Goal: Transaction & Acquisition: Purchase product/service

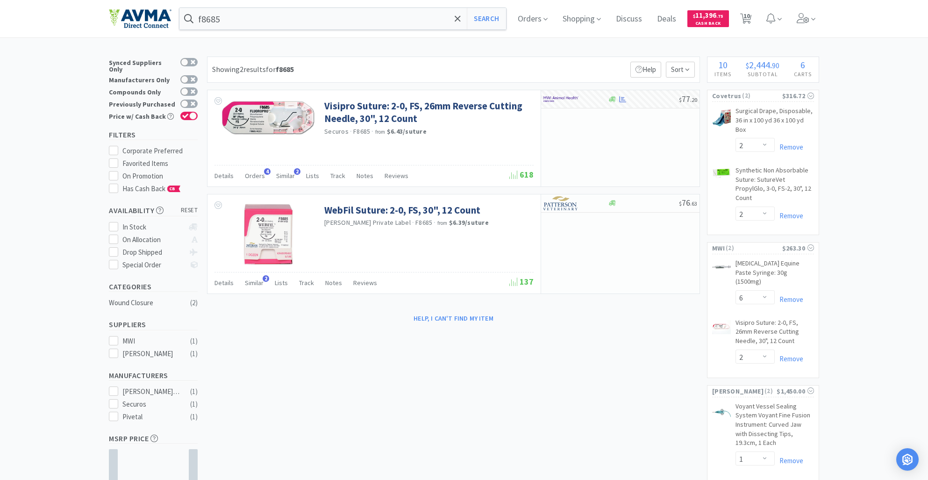
select select "2"
select select "6"
select select "2"
select select "1"
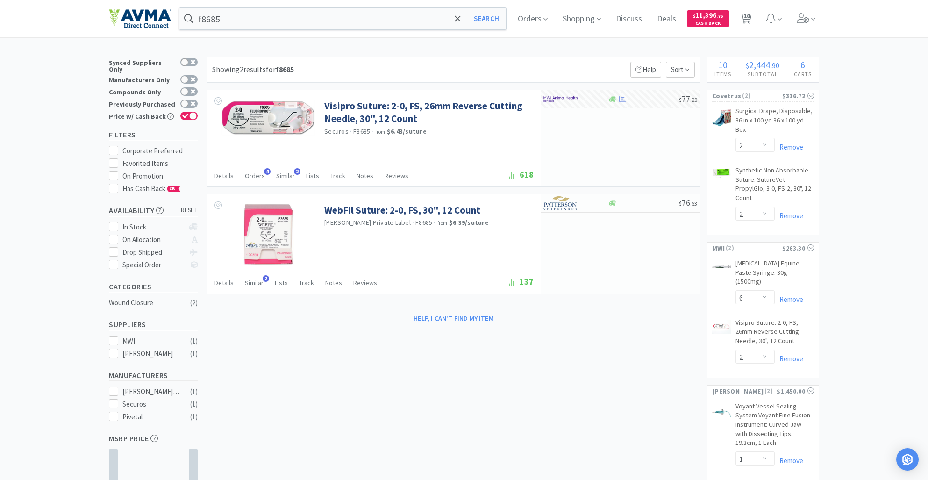
select select "1"
select select "4"
select select "2"
select select "1"
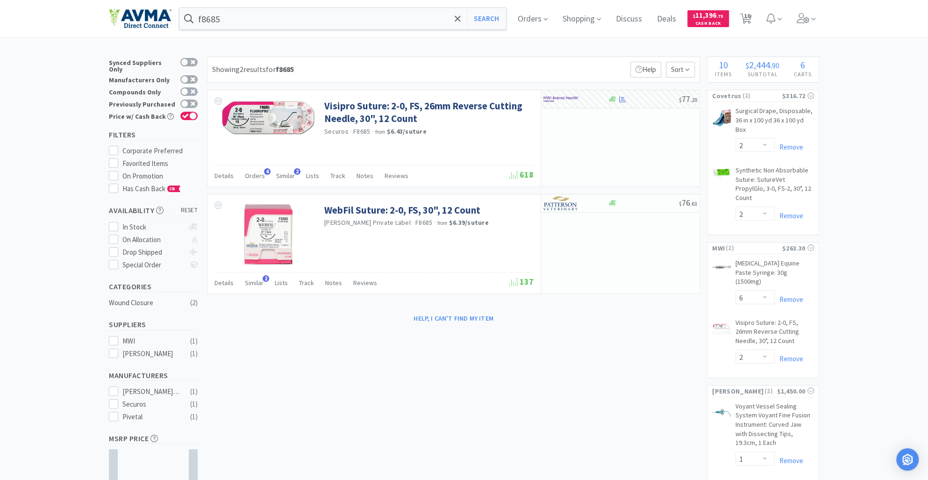
drag, startPoint x: 751, startPoint y: 20, endPoint x: 687, endPoint y: 0, distance: 66.8
click at [750, 20] on span "10" at bounding box center [746, 15] width 7 height 37
select select "1"
select select "2"
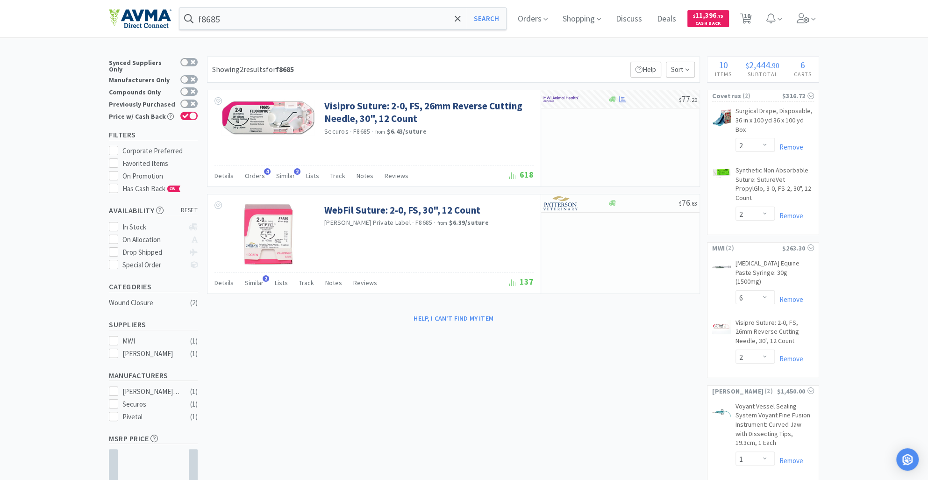
select select "6"
select select "2"
select select "1"
select select "4"
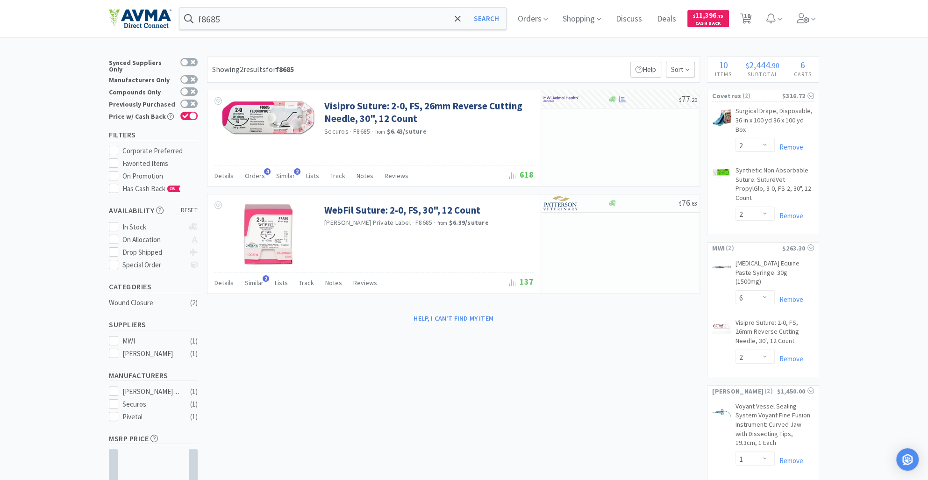
select select "2"
select select "1"
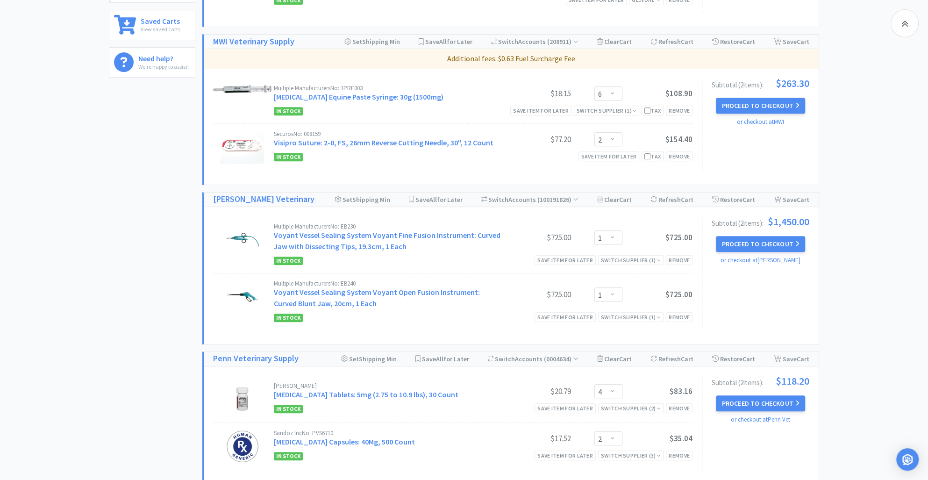
scroll to position [346, 0]
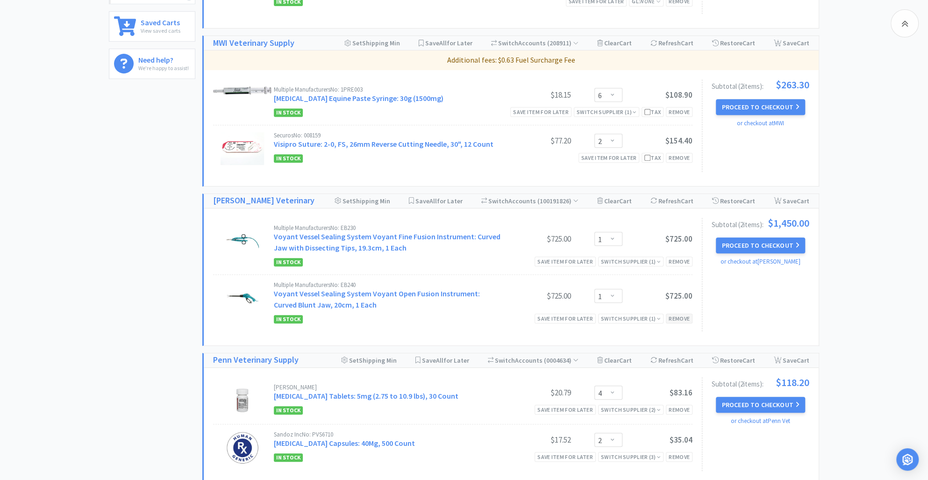
click at [673, 321] on div "Remove" at bounding box center [679, 318] width 27 height 10
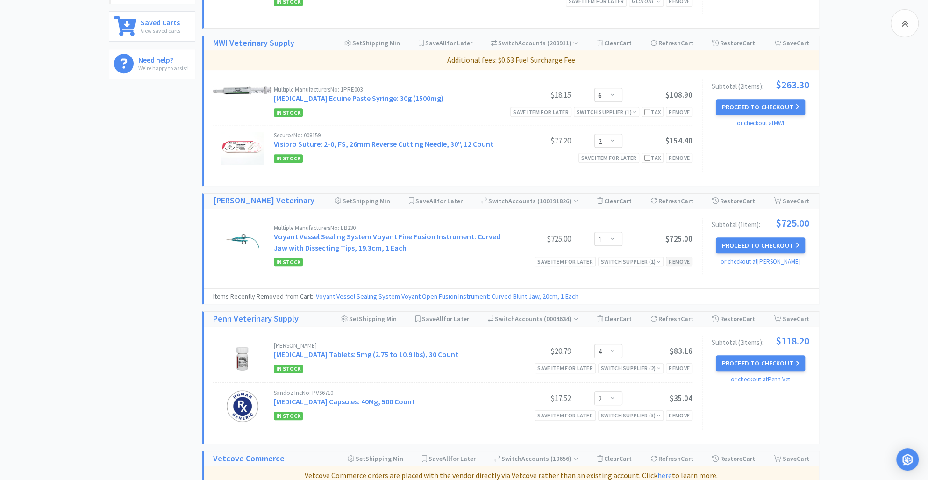
click at [680, 262] on div "Remove" at bounding box center [679, 261] width 27 height 10
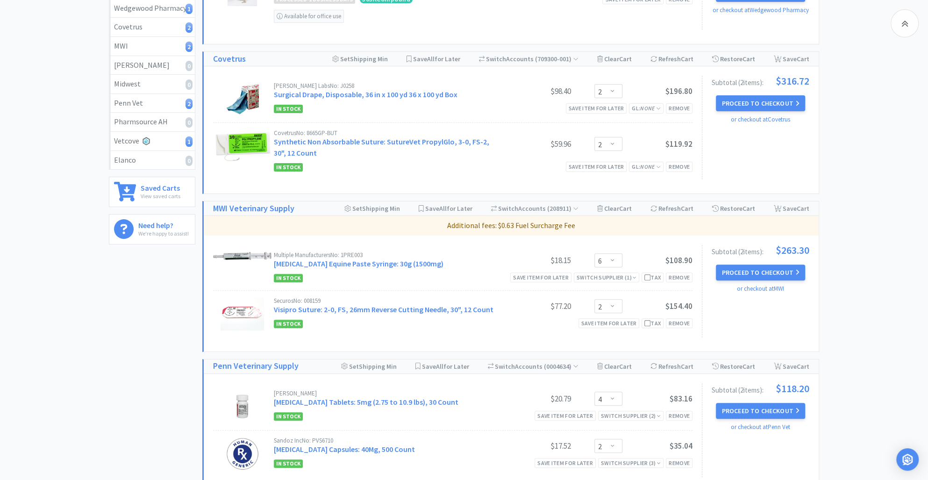
scroll to position [0, 0]
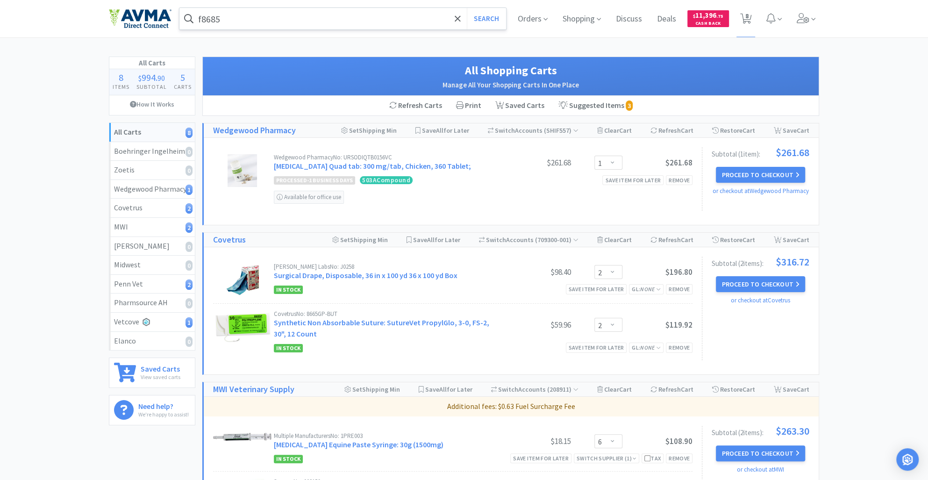
click at [236, 15] on input "f8685" at bounding box center [342, 18] width 326 height 21
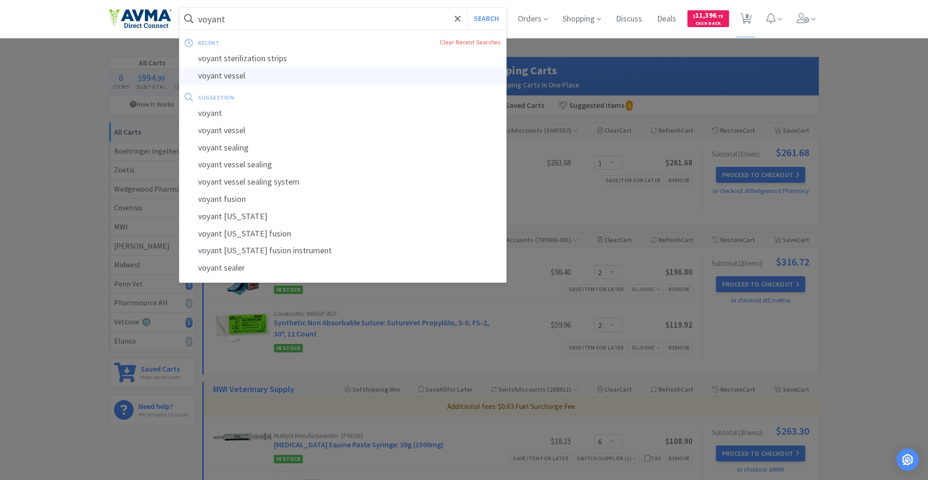
click at [259, 77] on div "voyant vessel" at bounding box center [342, 75] width 326 height 17
type input "voyant vessel"
select select "2"
select select "6"
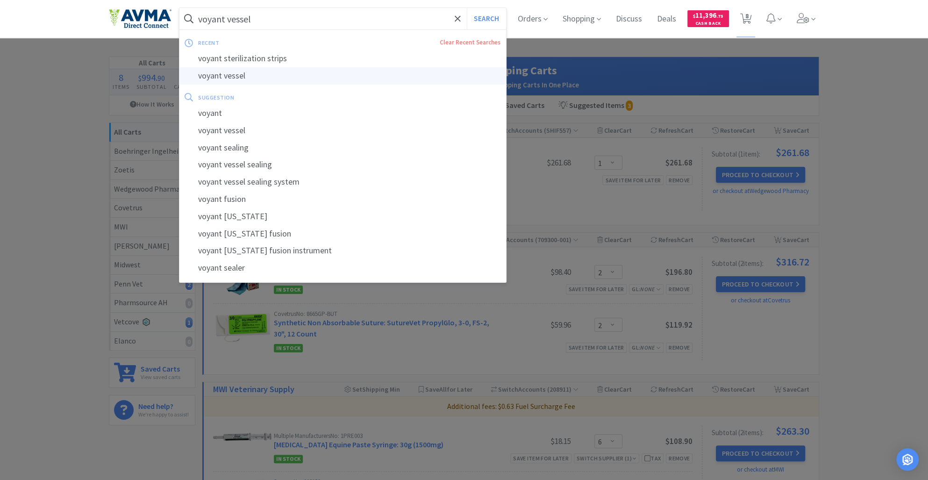
select select "2"
select select "1"
select select "4"
select select "2"
select select "1"
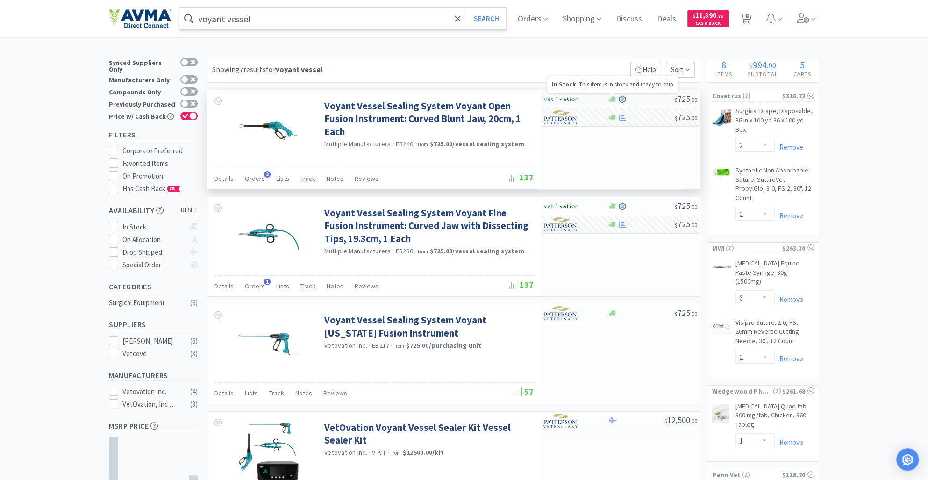
click at [612, 98] on icon at bounding box center [612, 99] width 7 height 6
select select "1"
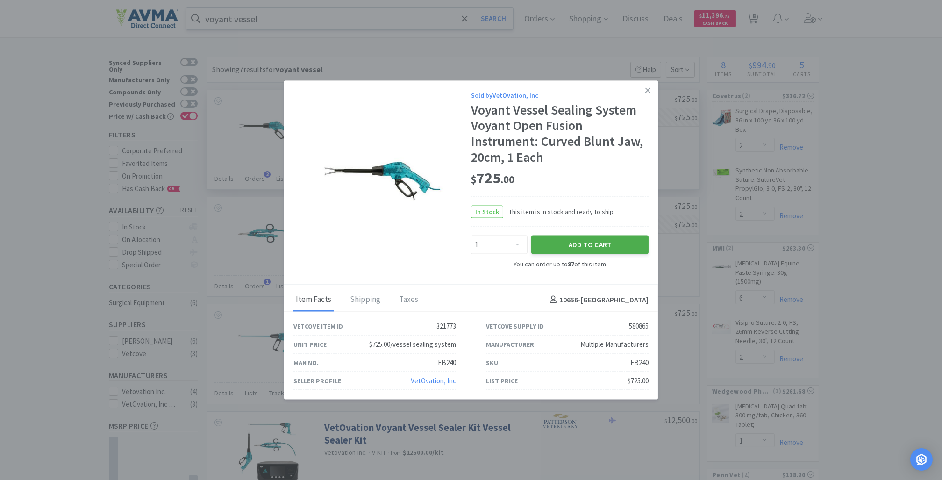
click at [596, 242] on button "Add to Cart" at bounding box center [589, 244] width 117 height 19
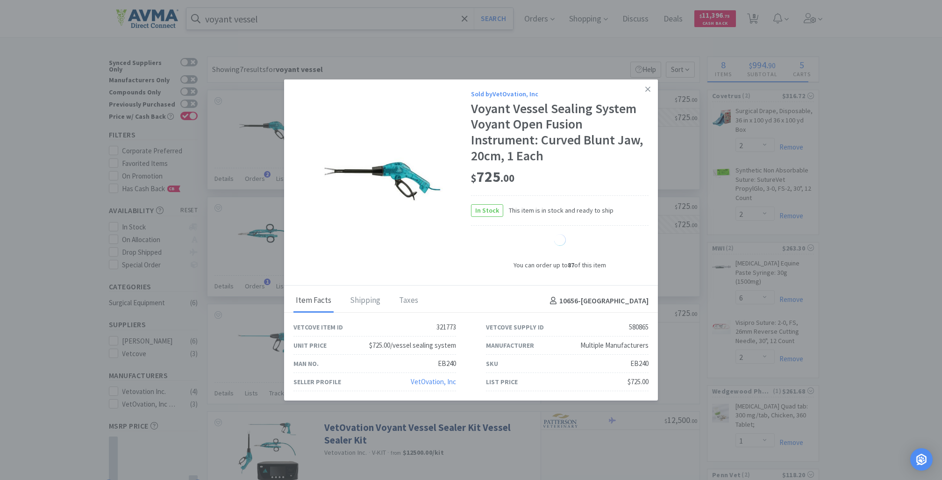
select select "1"
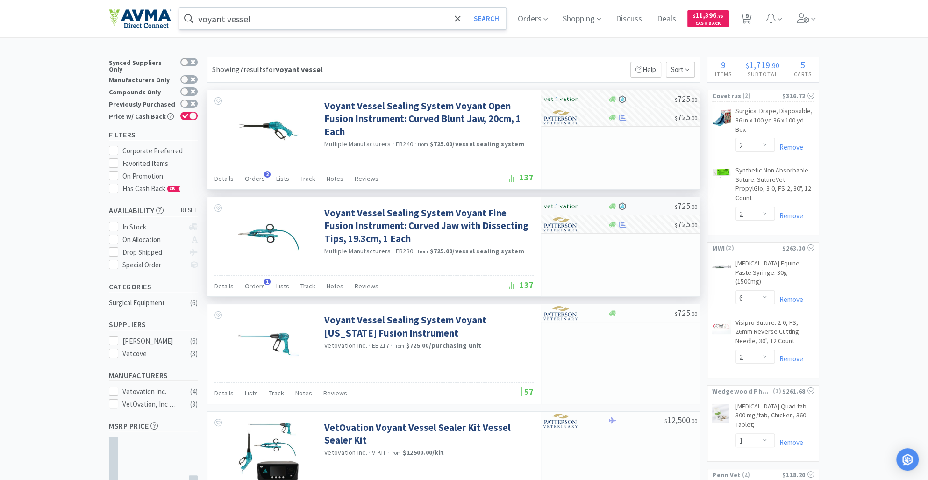
click at [610, 210] on div "$ 725 . 00" at bounding box center [620, 206] width 158 height 18
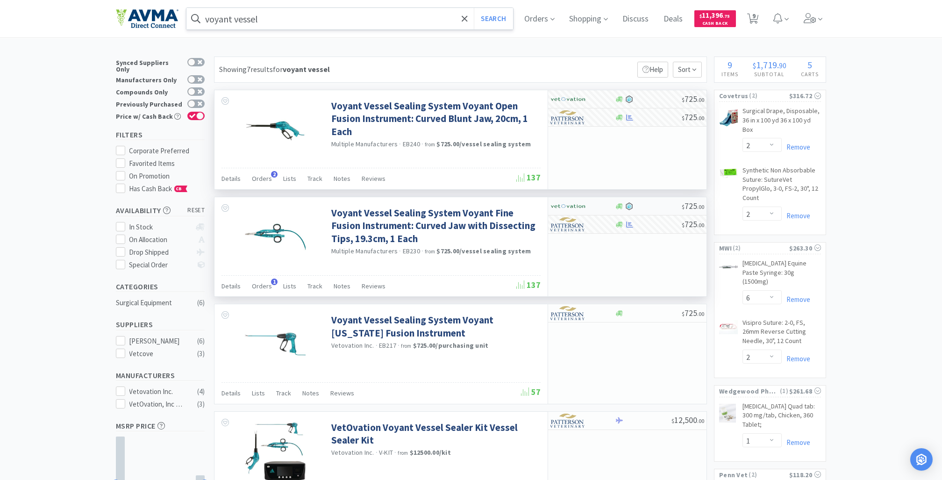
select select "1"
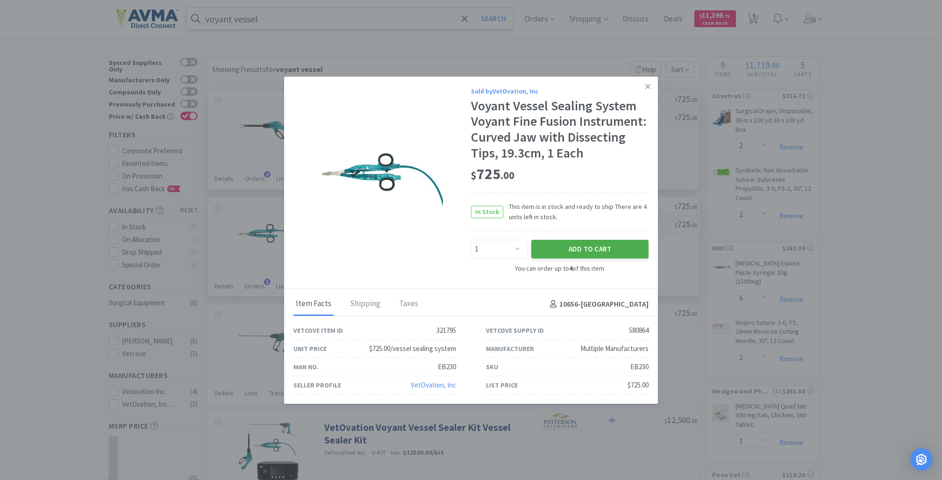
click at [581, 258] on button "Add to Cart" at bounding box center [589, 249] width 117 height 19
select select "1"
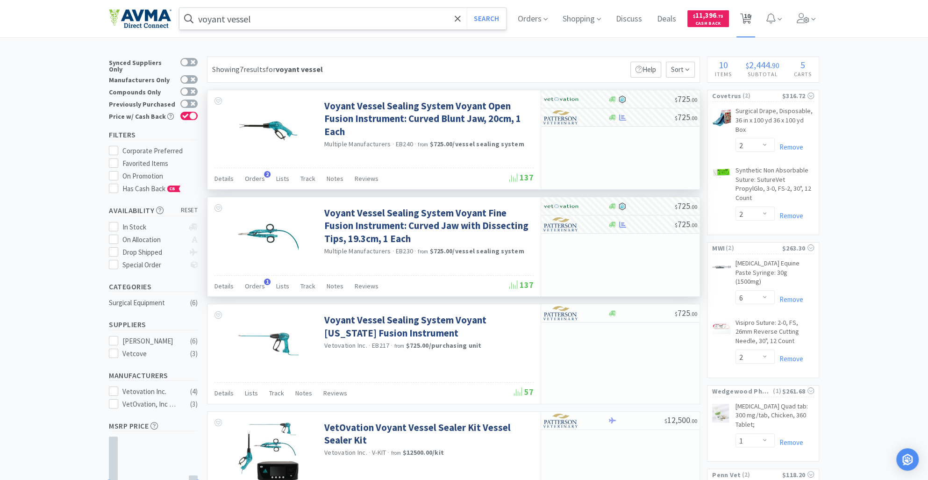
click at [750, 16] on span "10" at bounding box center [746, 15] width 7 height 37
select select "1"
select select "2"
select select "6"
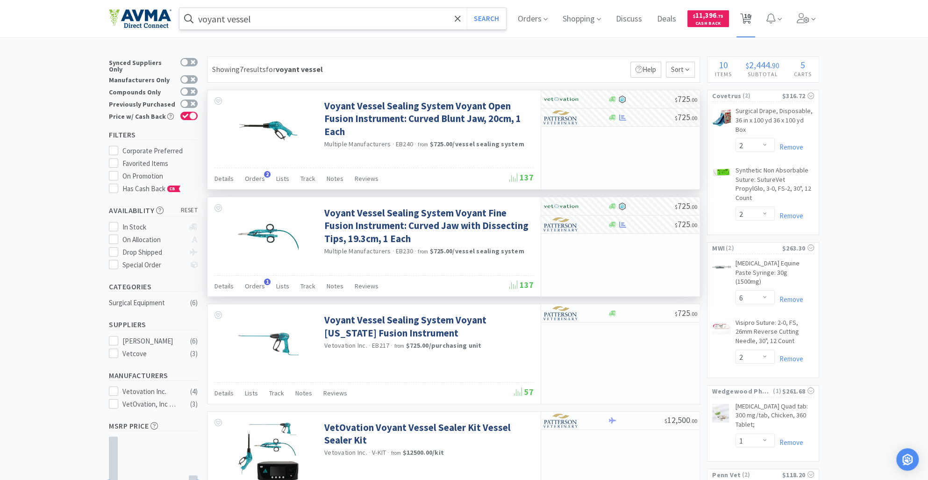
select select "2"
select select "4"
select select "2"
select select "1"
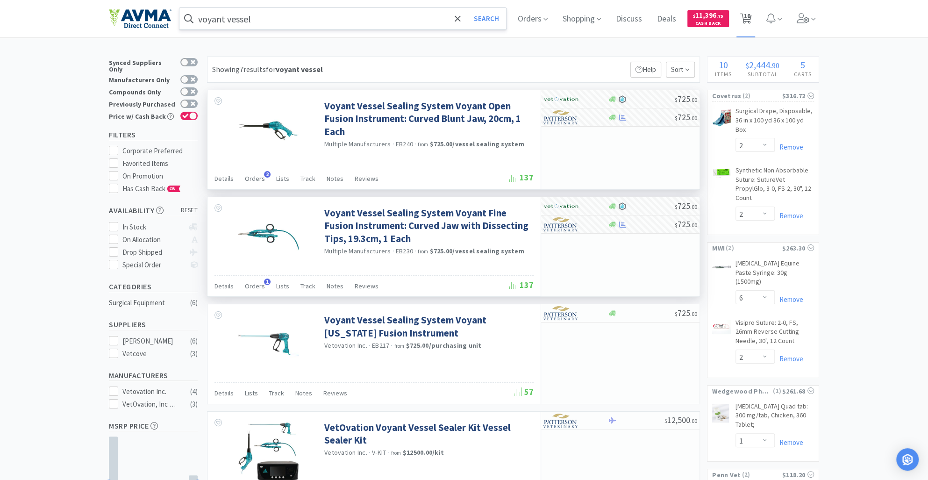
select select "1"
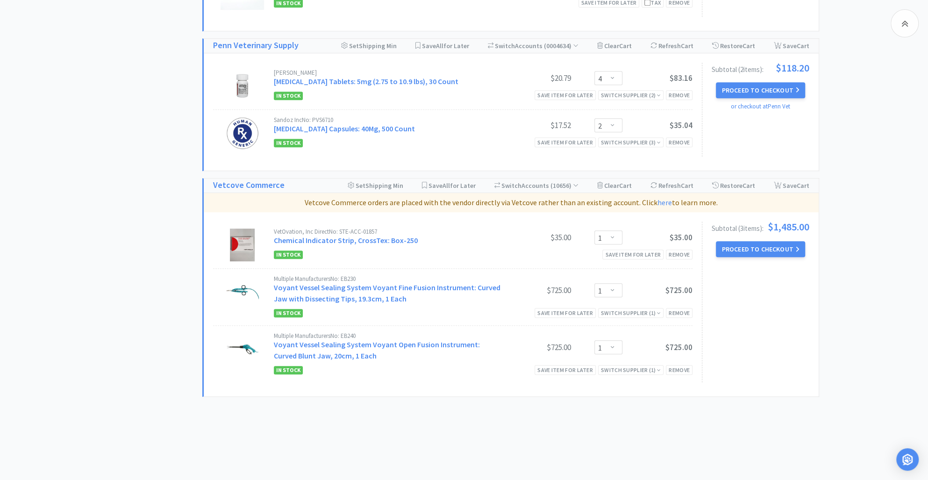
scroll to position [512, 0]
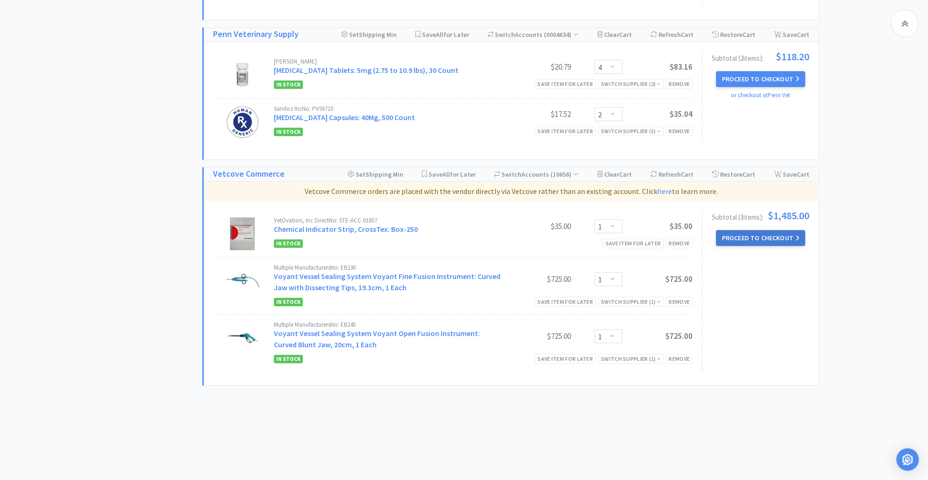
click at [755, 234] on button "Proceed to Checkout" at bounding box center [760, 238] width 89 height 16
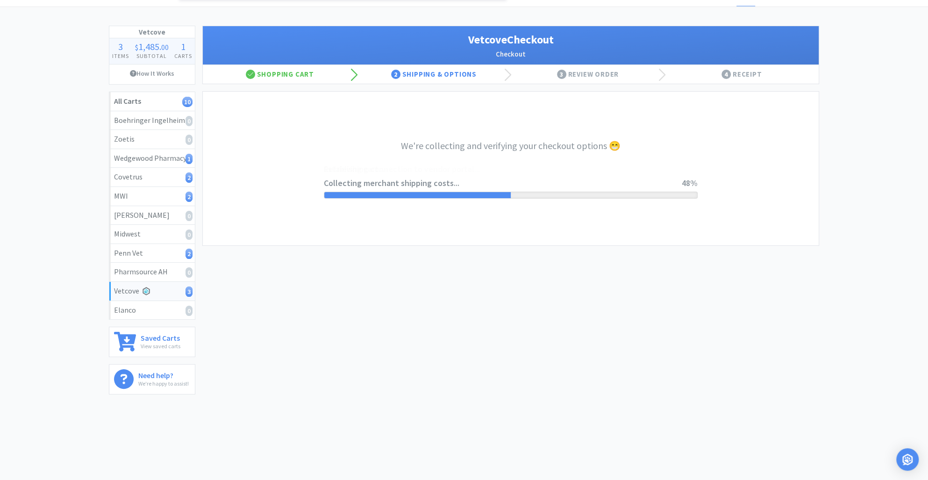
select select "2267"
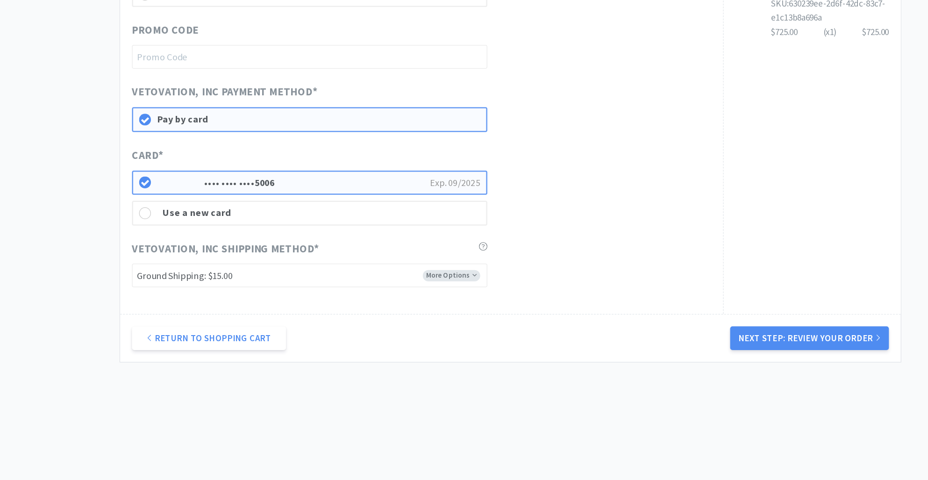
scroll to position [358, 0]
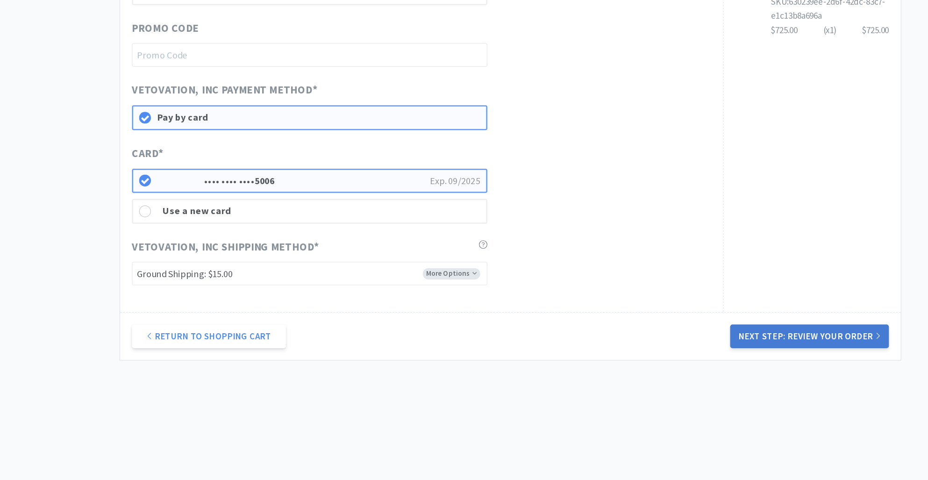
click at [751, 368] on button "Next Step: Review Your Order" at bounding box center [746, 366] width 125 height 19
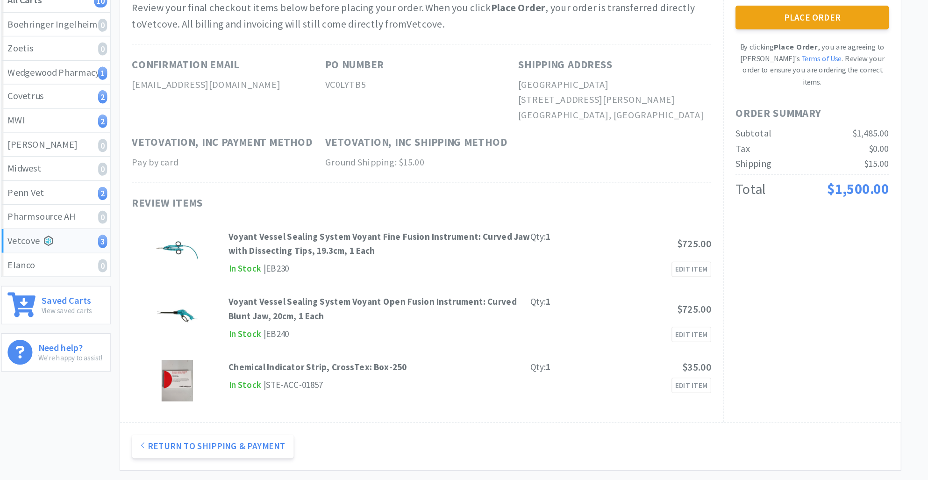
scroll to position [0, 0]
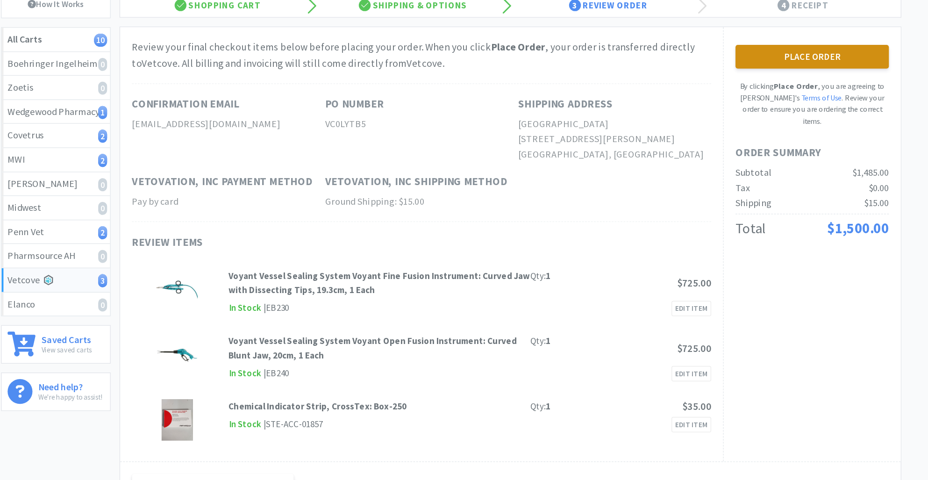
click at [724, 149] on button "Place Order" at bounding box center [748, 145] width 121 height 19
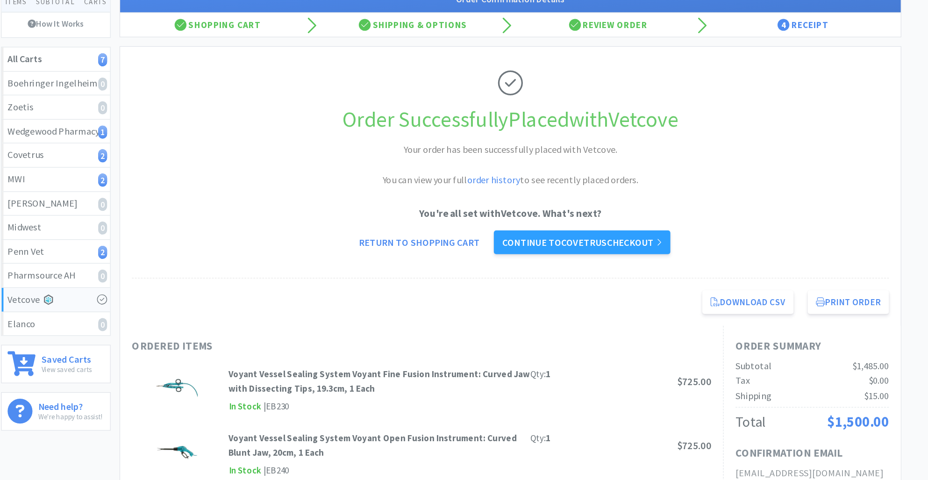
scroll to position [85, 0]
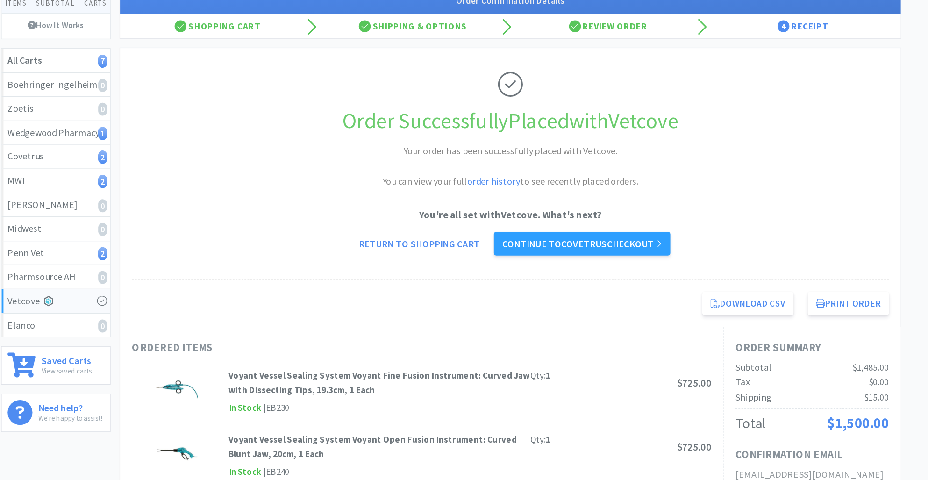
scroll to position [281, 0]
select select "1"
select select "2"
select select "6"
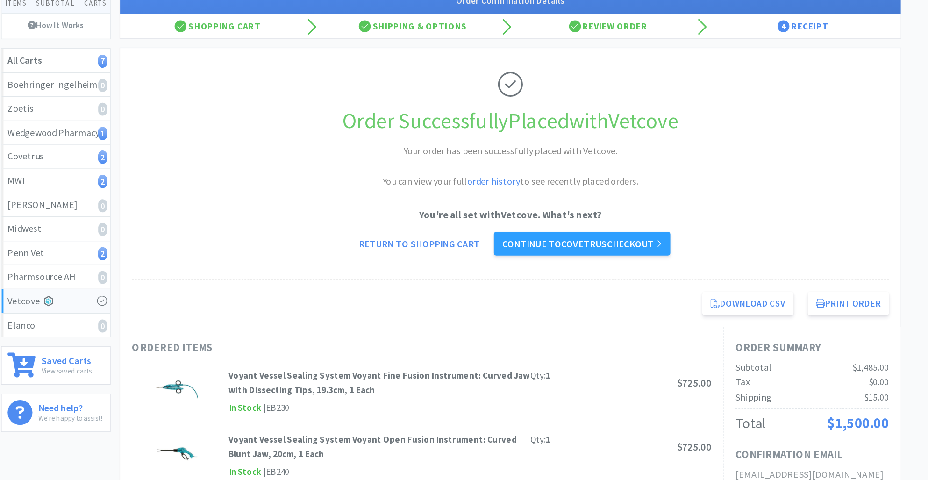
select select "2"
select select "4"
select select "2"
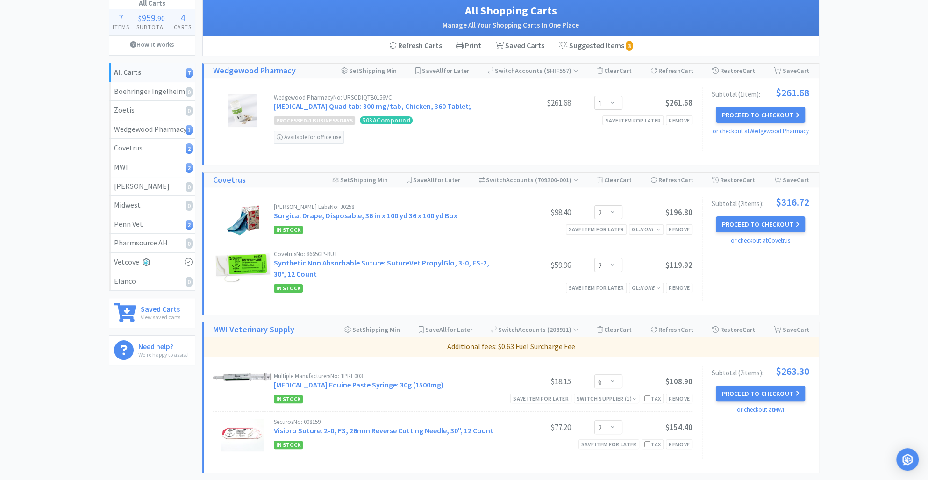
scroll to position [59, 0]
